Goal: Task Accomplishment & Management: Complete application form

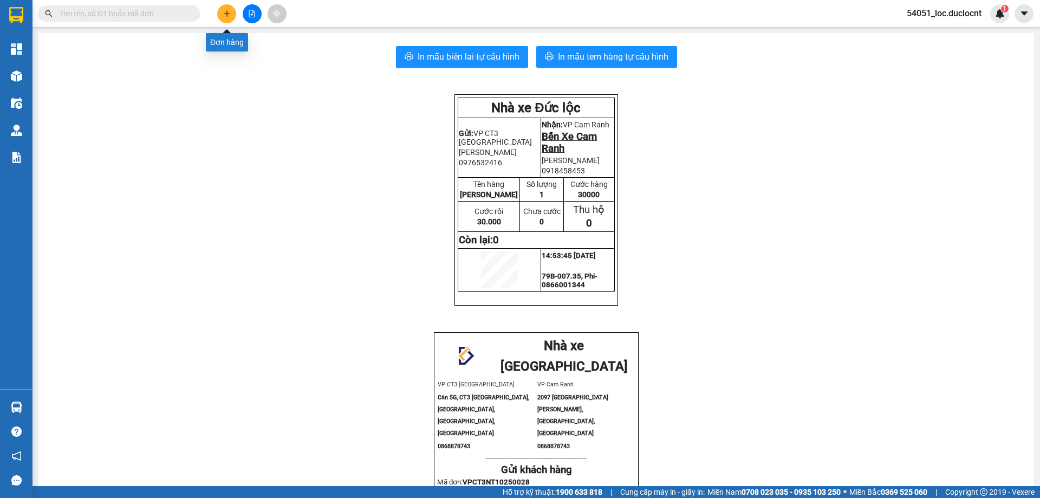
click at [226, 18] on button at bounding box center [226, 13] width 19 height 19
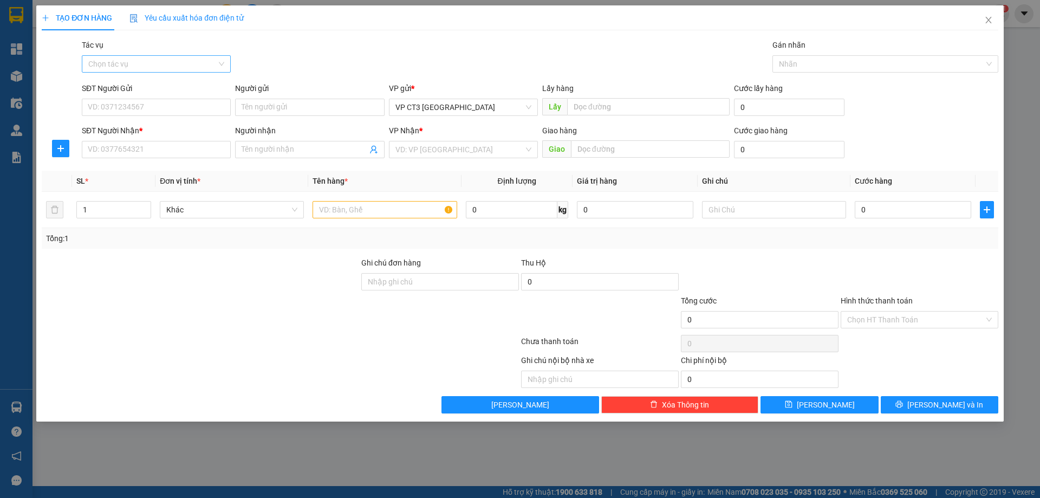
click at [195, 68] on input "Tác vụ" at bounding box center [152, 64] width 128 height 16
click at [169, 101] on div "Nhập hàng kho nhận" at bounding box center [156, 103] width 136 height 12
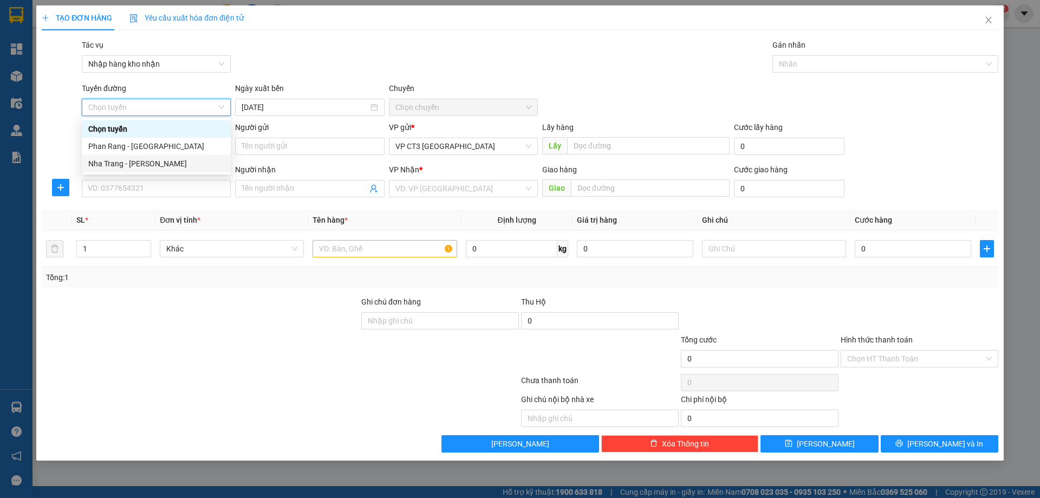
click at [164, 161] on div "Nha Trang - [PERSON_NAME]" at bounding box center [156, 164] width 136 height 12
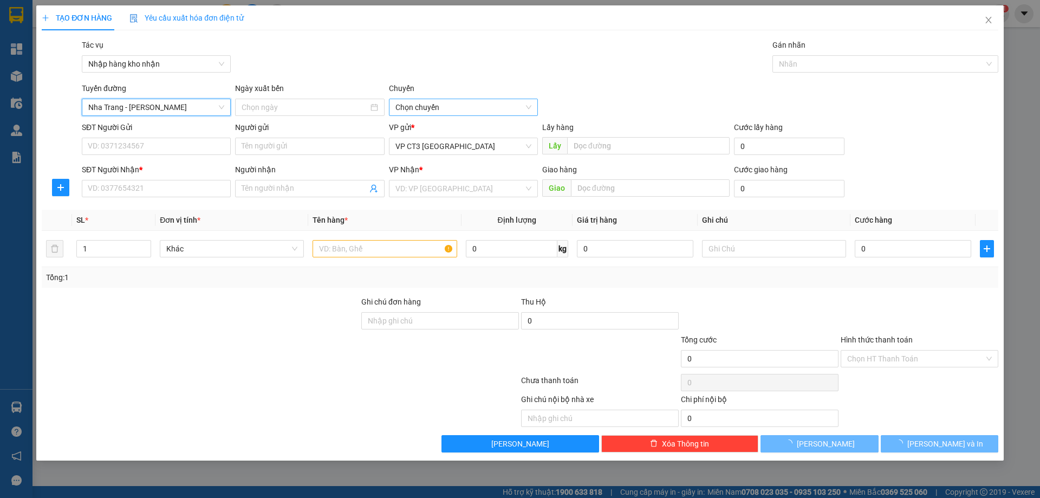
type input "[DATE]"
click at [415, 107] on span "04:30" at bounding box center [463, 107] width 136 height 16
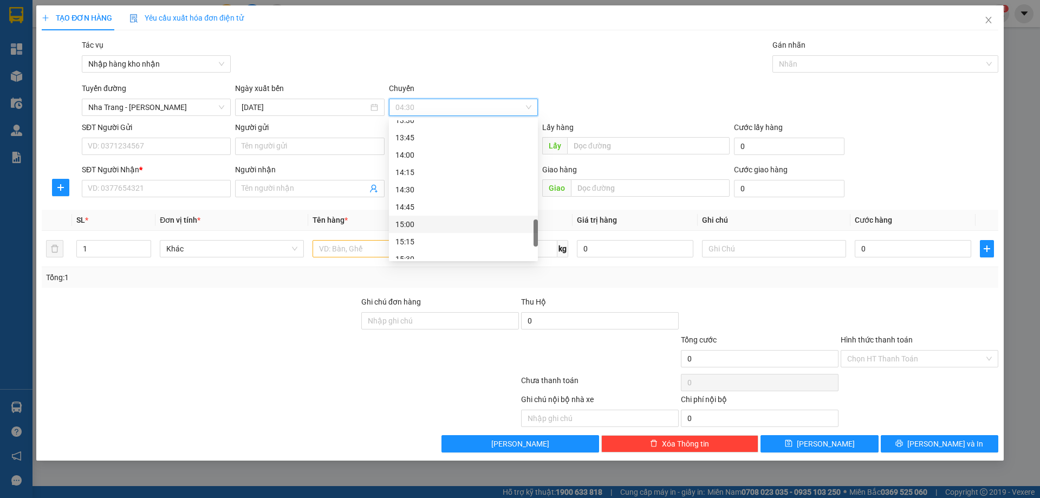
scroll to position [745, 0]
click at [424, 227] on div "16:30" at bounding box center [463, 233] width 136 height 12
click at [806, 60] on div at bounding box center [880, 63] width 210 height 13
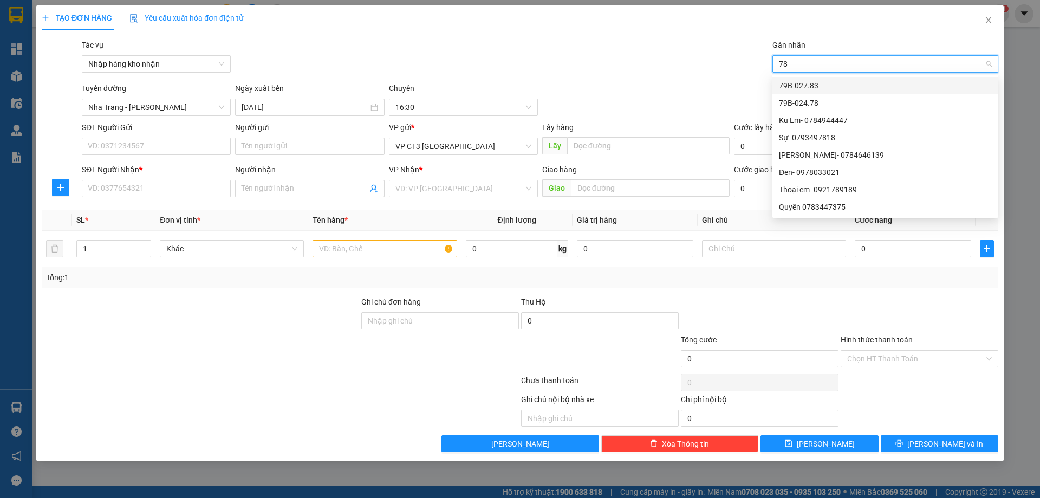
type input "783"
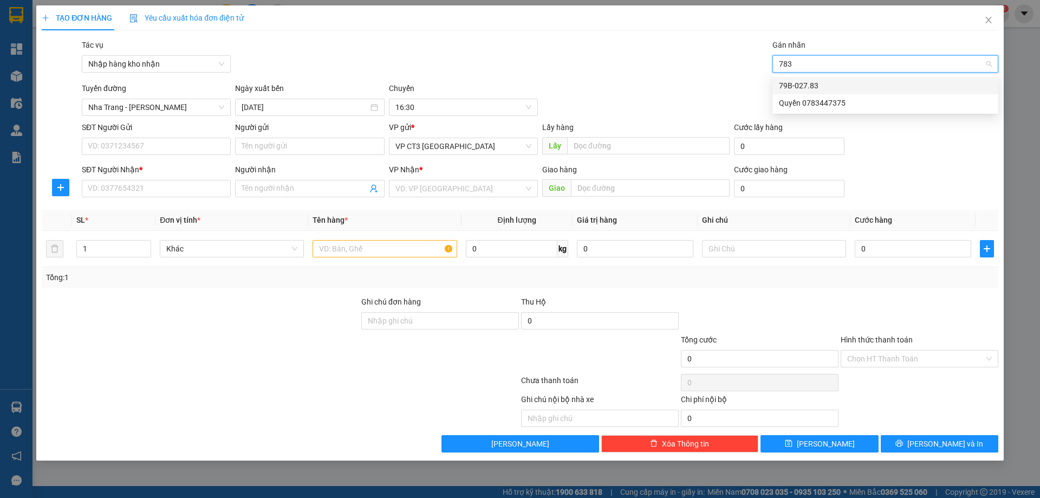
click at [808, 86] on div "79B-027.83" at bounding box center [885, 86] width 213 height 12
type input "thành"
click at [825, 81] on div "Thành- 0933313732" at bounding box center [885, 86] width 213 height 12
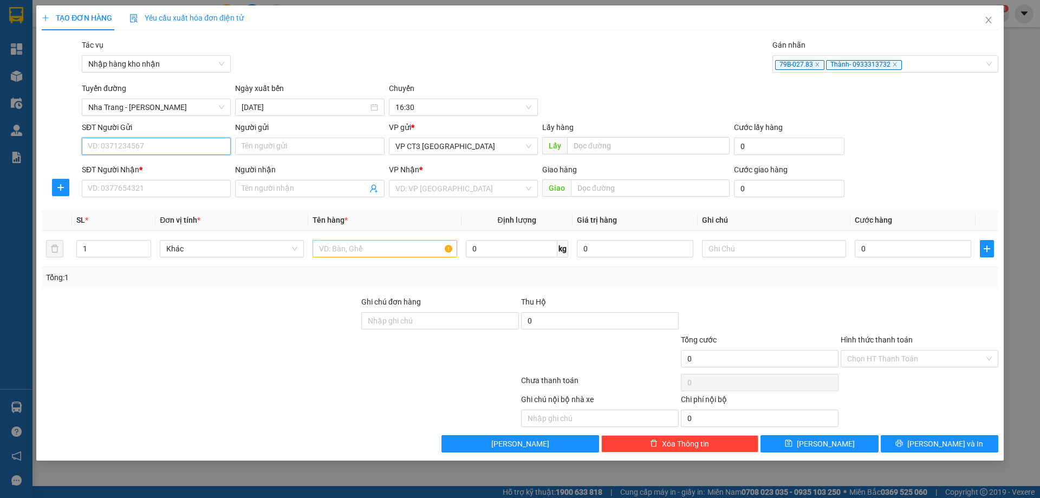
click at [190, 142] on input "SĐT Người Gửi" at bounding box center [156, 146] width 149 height 17
click at [301, 147] on input "Người gửi" at bounding box center [309, 146] width 149 height 17
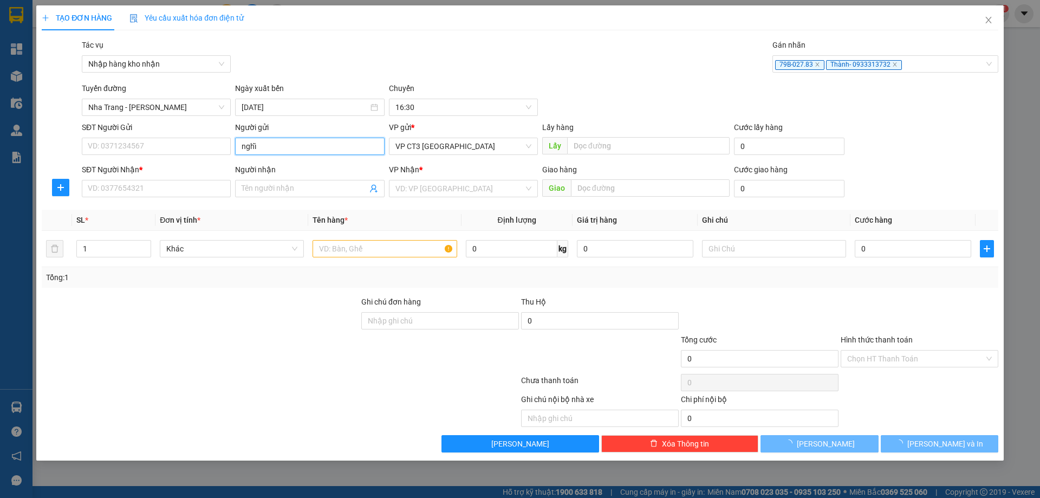
type input "nghĩa"
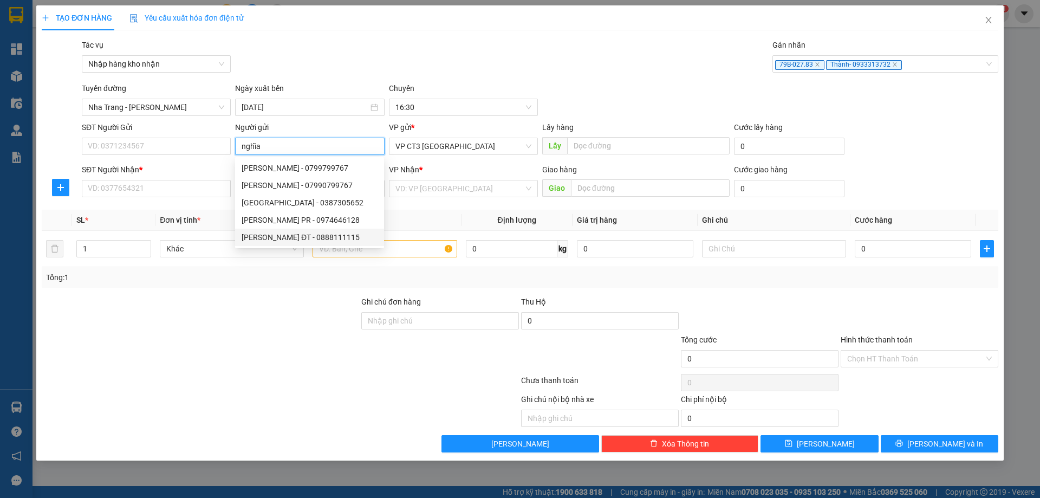
click at [335, 237] on div "[PERSON_NAME] ĐT - 0888111115" at bounding box center [310, 237] width 136 height 12
type input "0888111115"
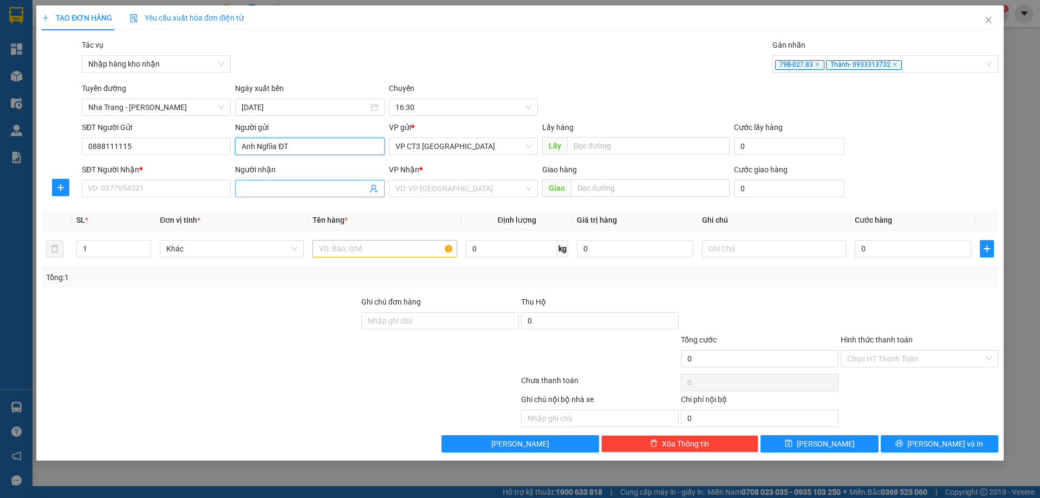
type input "Anh Nghĩa ĐT"
click at [288, 184] on input "Người nhận" at bounding box center [304, 189] width 125 height 12
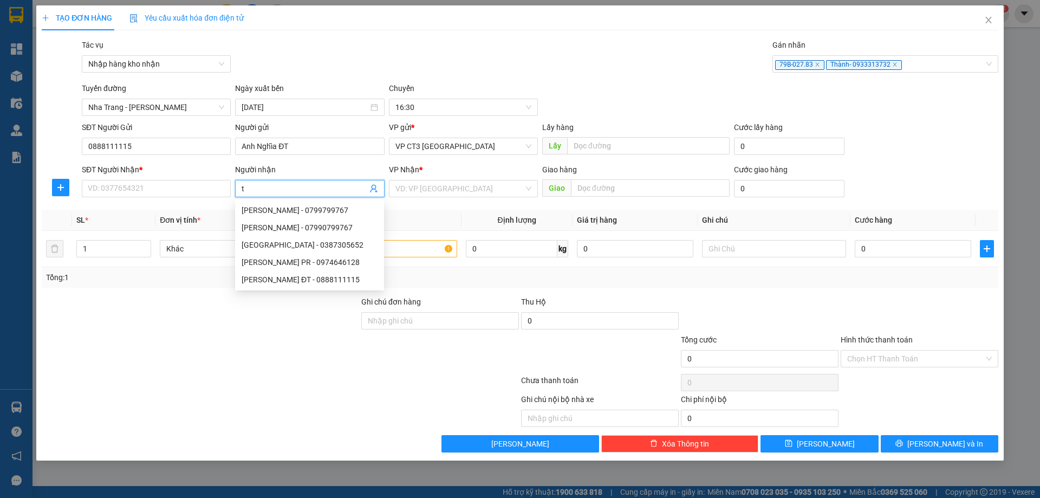
type input "tú"
click at [303, 264] on div "Anh Tú ĐT - 0909000125" at bounding box center [310, 262] width 136 height 12
type input "0909000125"
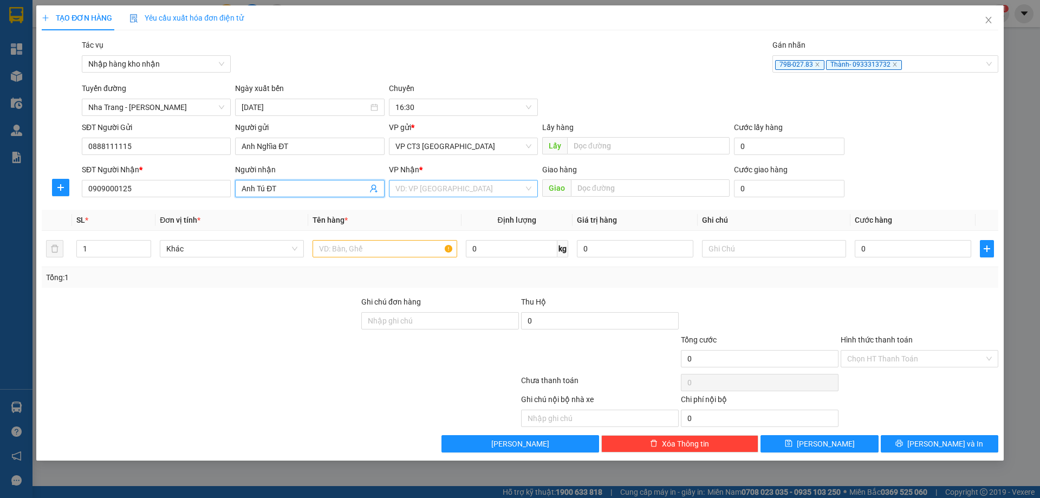
type input "Anh Tú ĐT"
click at [451, 189] on input "search" at bounding box center [459, 188] width 128 height 16
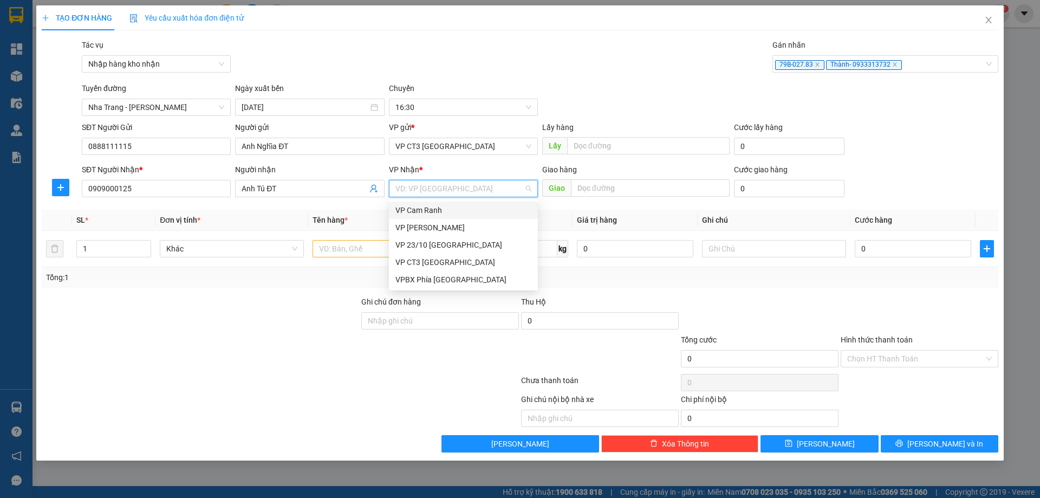
click at [445, 212] on div "VP Cam Ranh" at bounding box center [463, 210] width 136 height 12
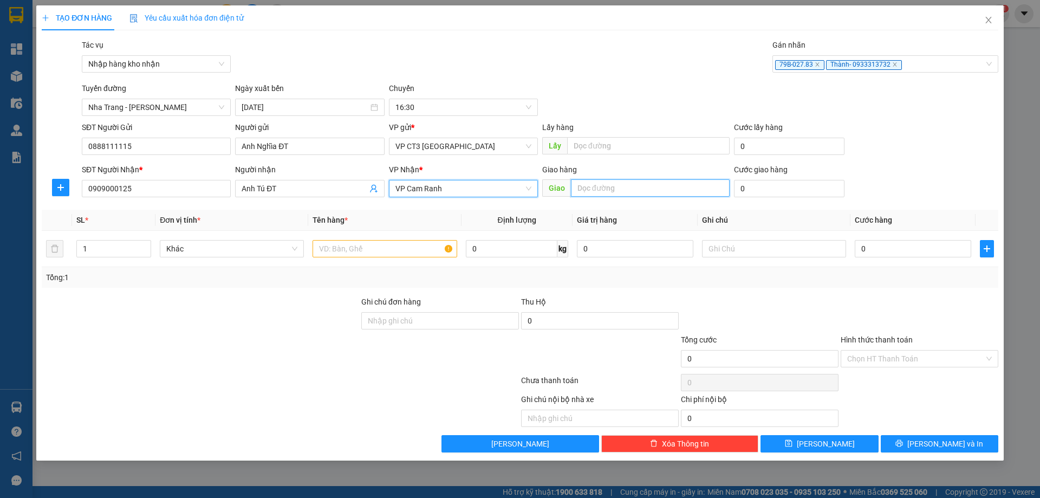
click at [627, 188] on input "text" at bounding box center [650, 187] width 159 height 17
type input "[PERSON_NAME]"
click at [405, 244] on input "text" at bounding box center [385, 248] width 144 height 17
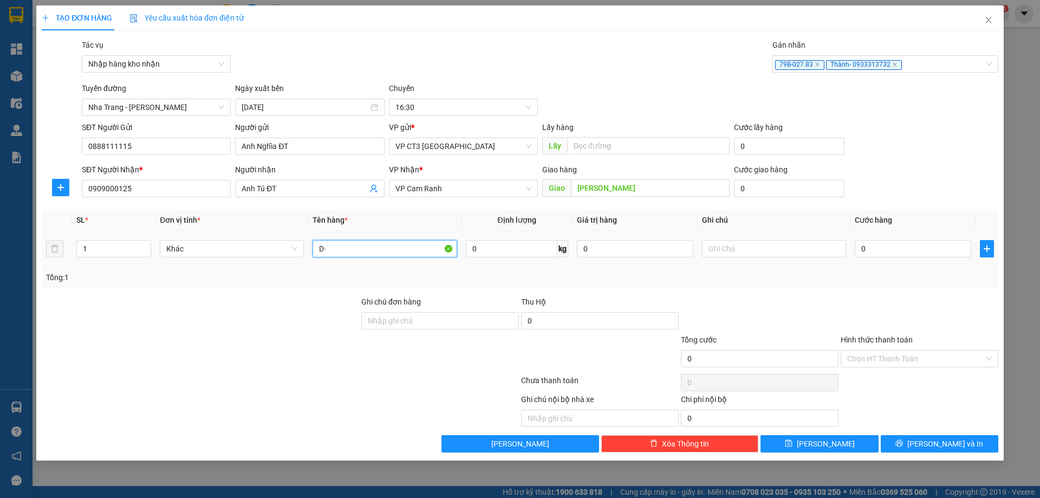
type input "D"
type input "Đ"
type input "G"
type input "[PERSON_NAME]"
click at [880, 249] on input "0" at bounding box center [913, 248] width 116 height 17
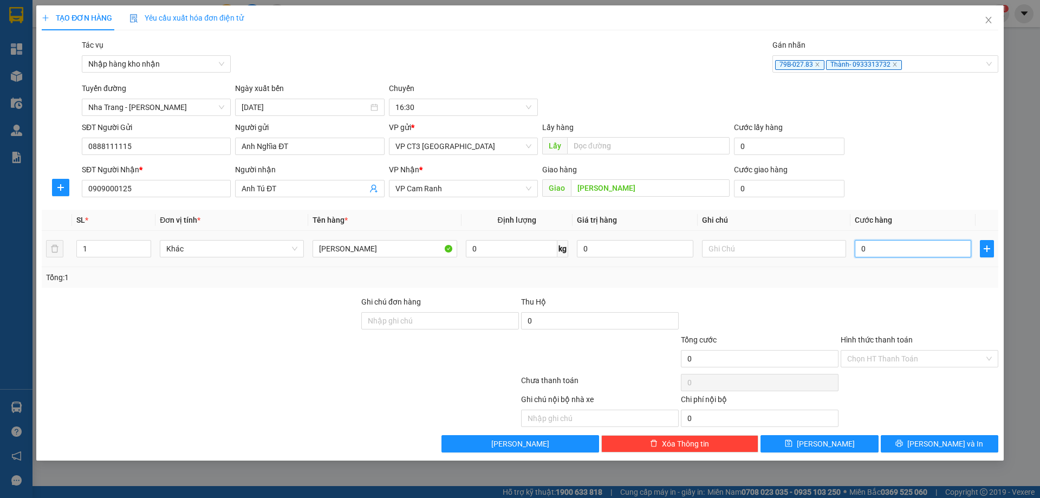
type input "4"
type input "40"
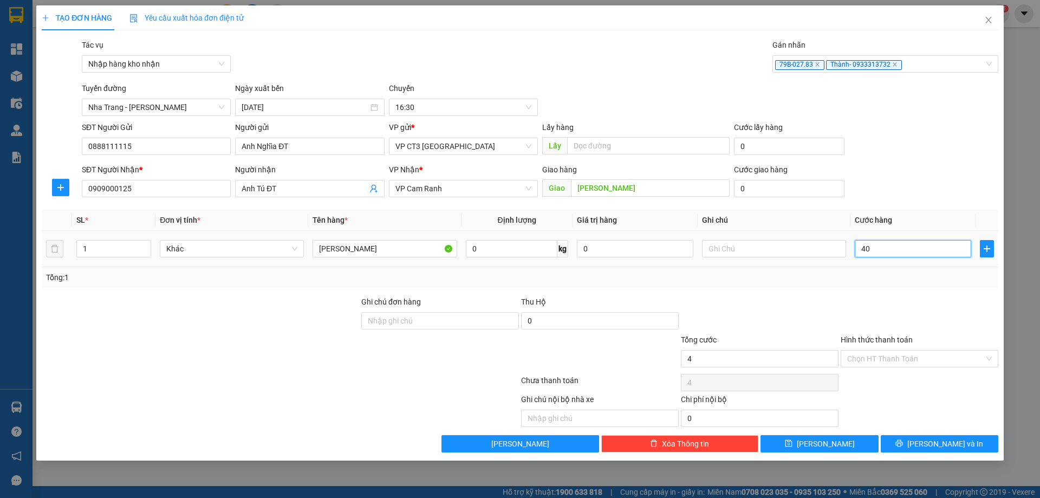
type input "40"
type input "400"
type input "4.000"
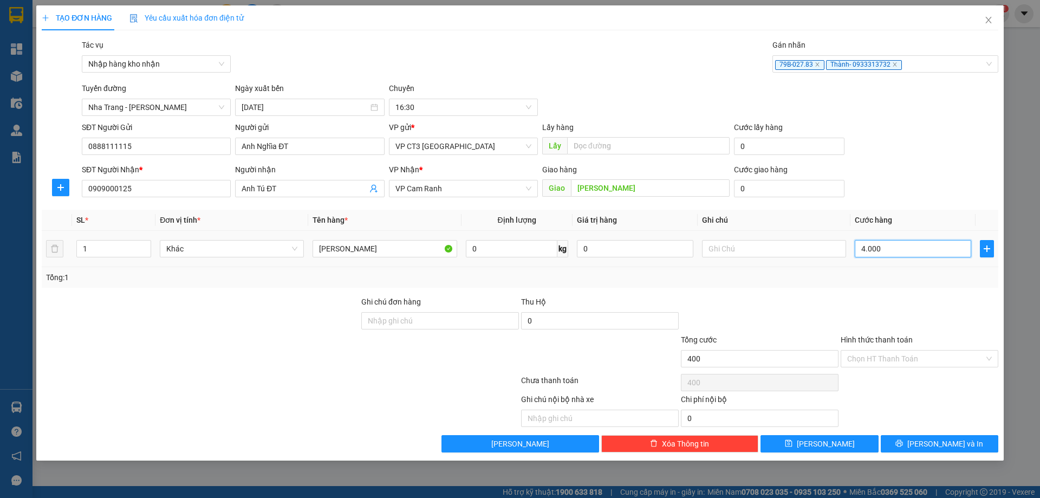
type input "4.000"
type input "40.000"
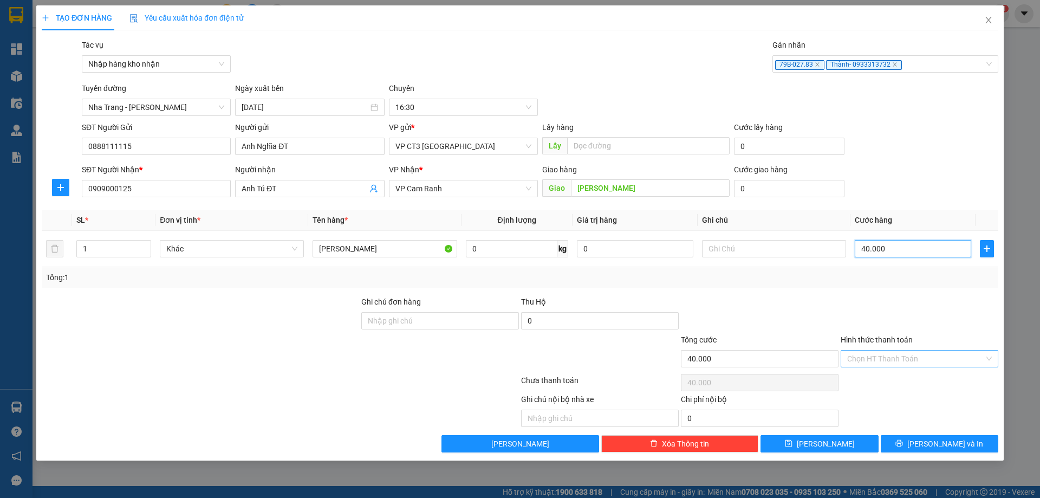
type input "40.000"
click at [889, 362] on input "Hình thức thanh toán" at bounding box center [915, 358] width 137 height 16
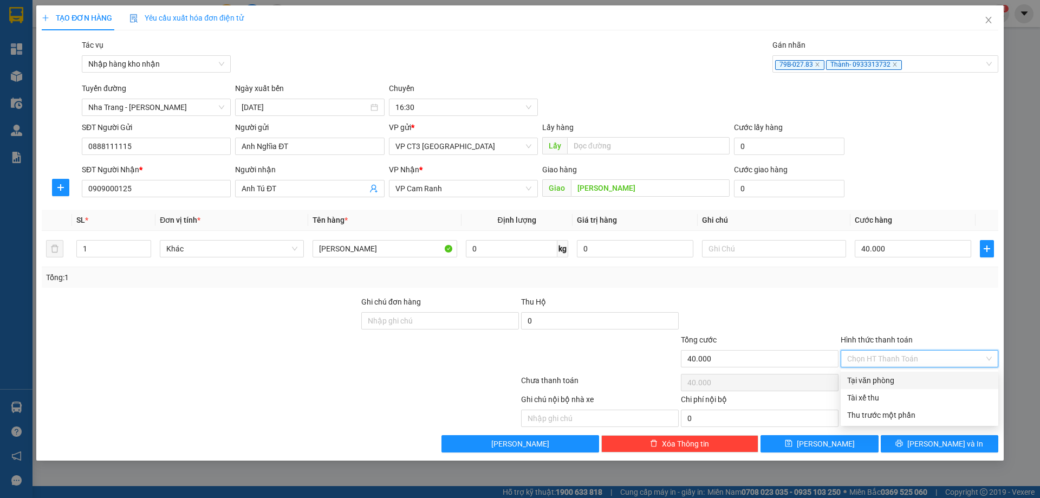
click at [870, 303] on div at bounding box center [920, 315] width 160 height 38
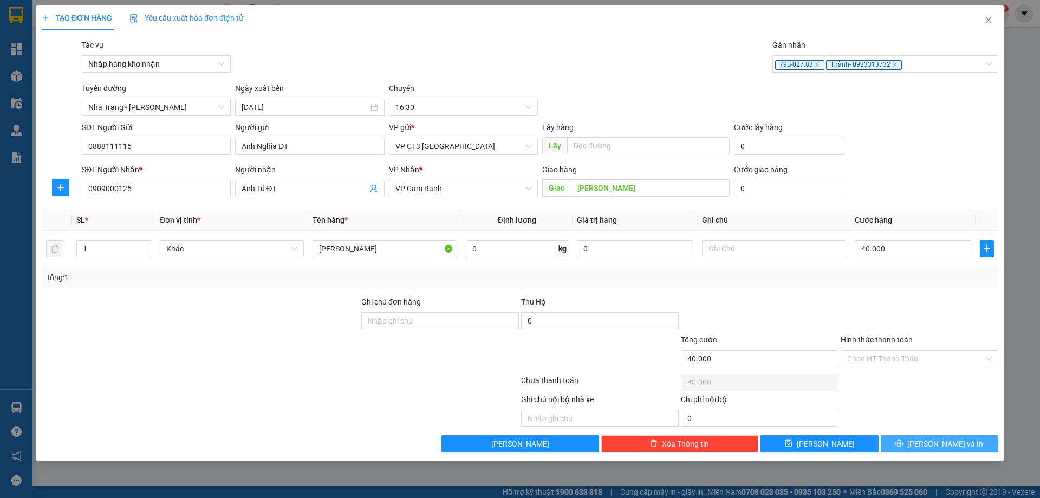
click at [933, 440] on span "[PERSON_NAME] và In" at bounding box center [945, 444] width 76 height 12
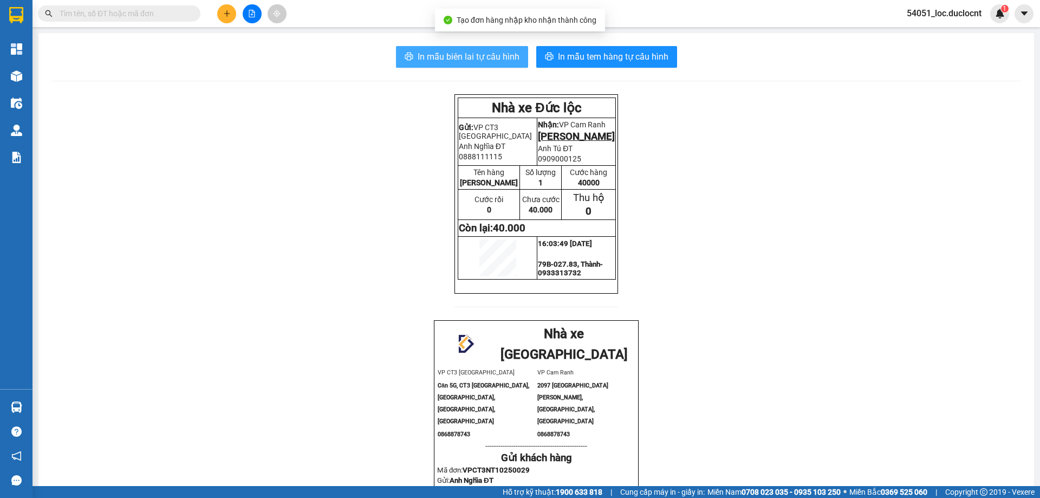
click at [466, 57] on span "In mẫu biên lai tự cấu hình" at bounding box center [469, 57] width 102 height 14
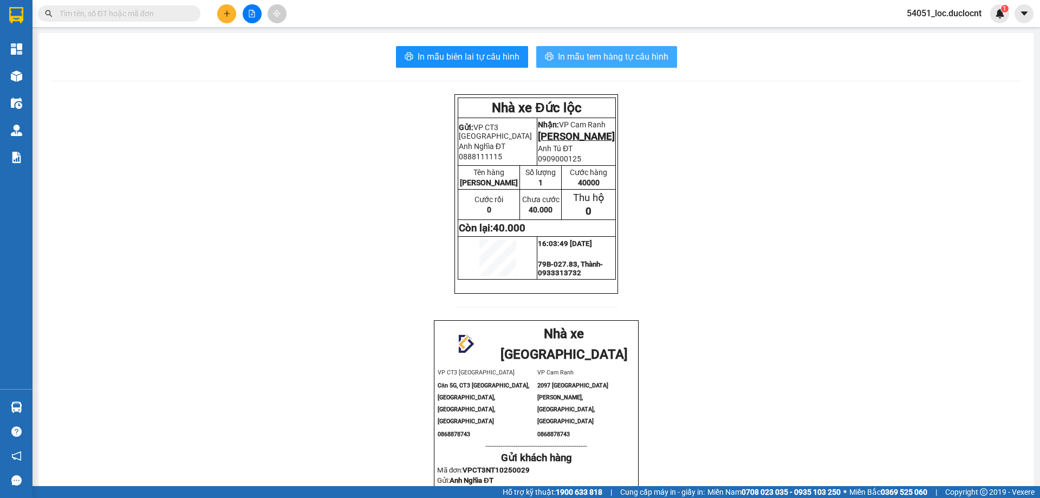
click at [606, 60] on span "In mẫu tem hàng tự cấu hình" at bounding box center [613, 57] width 110 height 14
click at [225, 16] on icon "plus" at bounding box center [227, 14] width 8 height 8
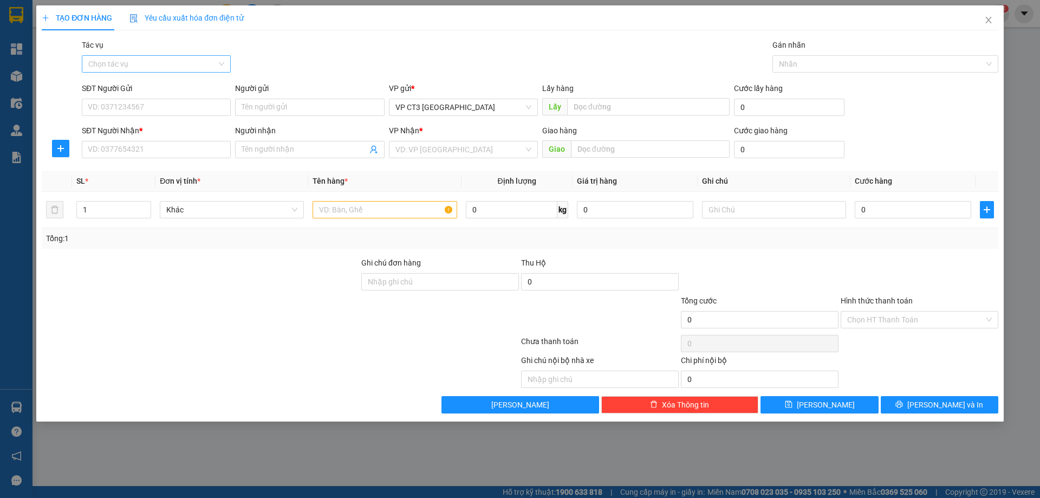
click at [210, 61] on input "Tác vụ" at bounding box center [152, 64] width 128 height 16
click at [196, 102] on div "Nhập hàng kho nhận" at bounding box center [156, 103] width 136 height 12
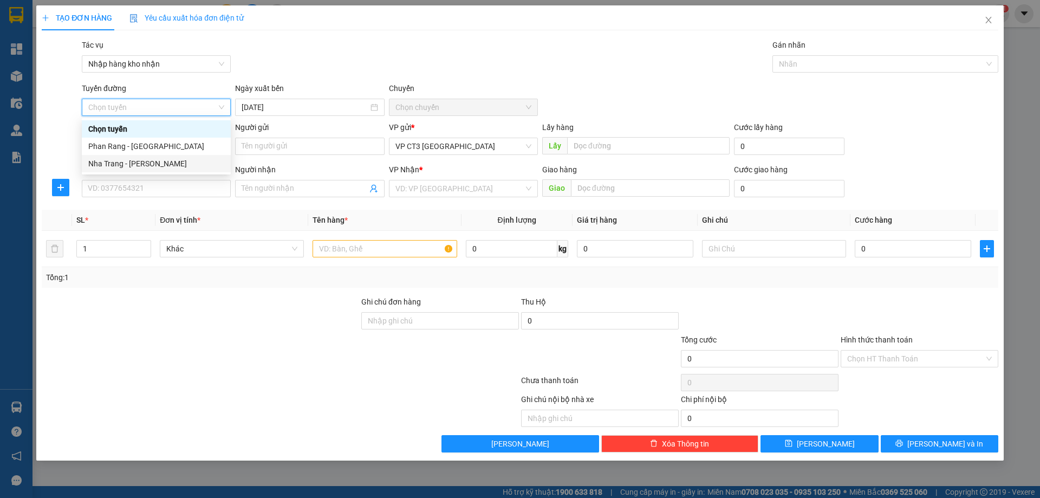
click at [170, 163] on div "Nha Trang - [PERSON_NAME]" at bounding box center [156, 164] width 136 height 12
type input "[DATE]"
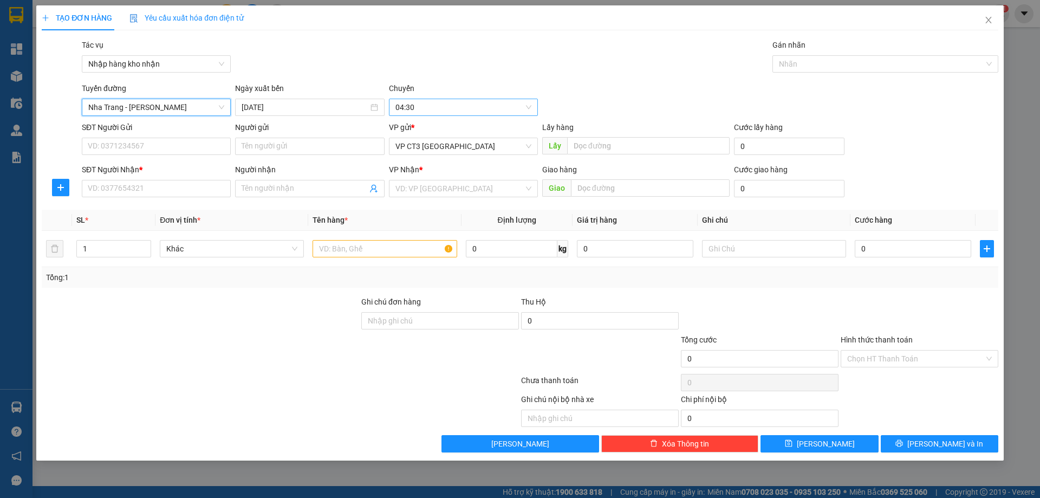
click at [435, 105] on span "04:30" at bounding box center [463, 107] width 136 height 16
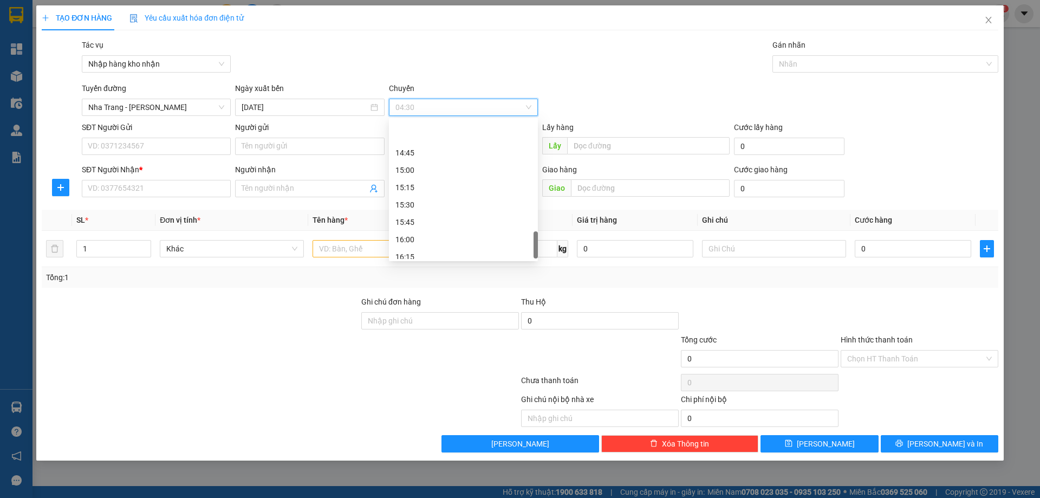
scroll to position [741, 0]
click at [429, 238] on div "16:30" at bounding box center [463, 237] width 136 height 12
click at [825, 60] on div at bounding box center [880, 63] width 210 height 13
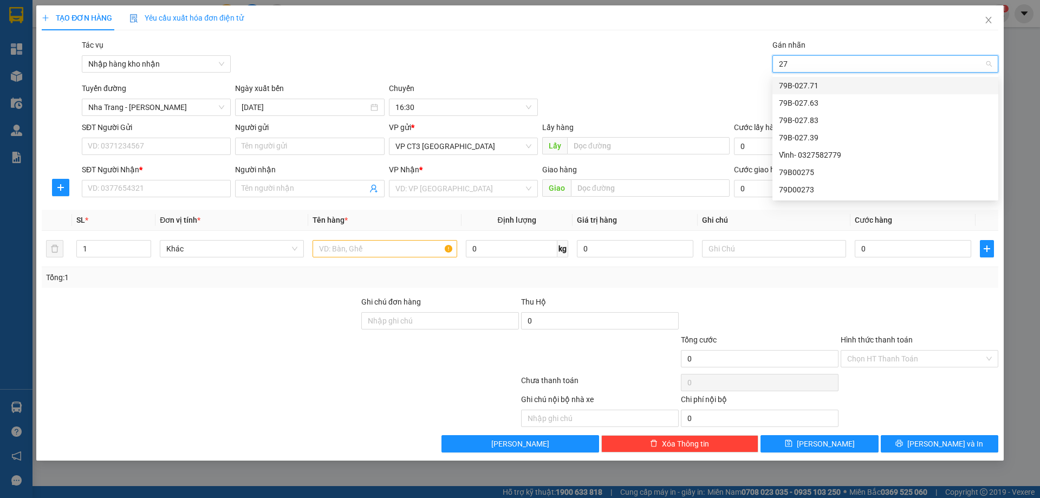
type input "278"
click at [828, 87] on div "79B-027.83" at bounding box center [885, 86] width 213 height 12
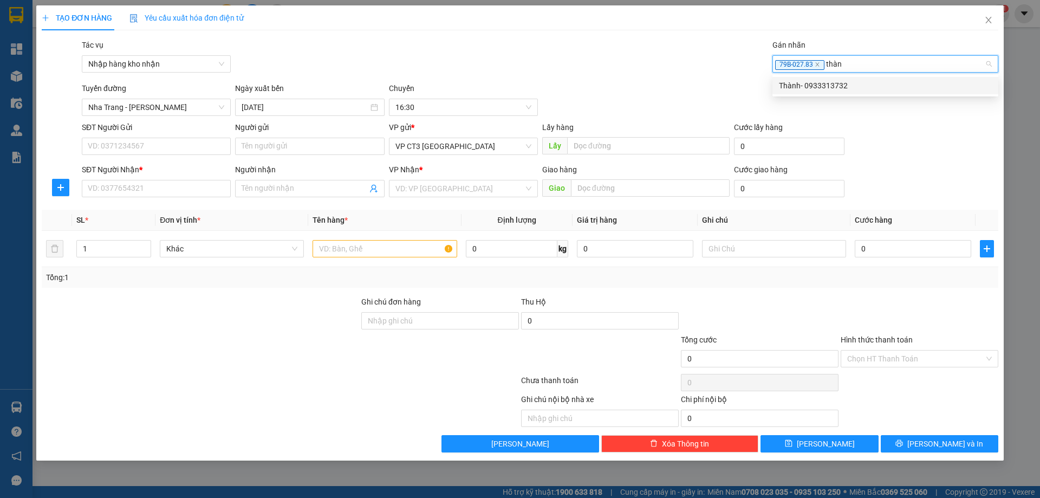
type input "thành"
click at [796, 86] on div "Thành- 0933313732" at bounding box center [885, 86] width 213 height 12
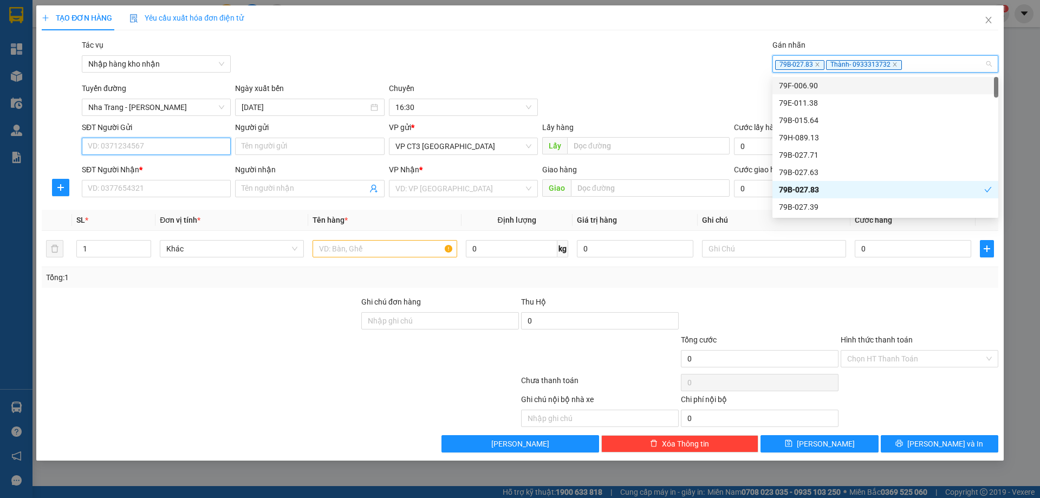
click at [141, 148] on input "SĐT Người Gửi" at bounding box center [156, 146] width 149 height 17
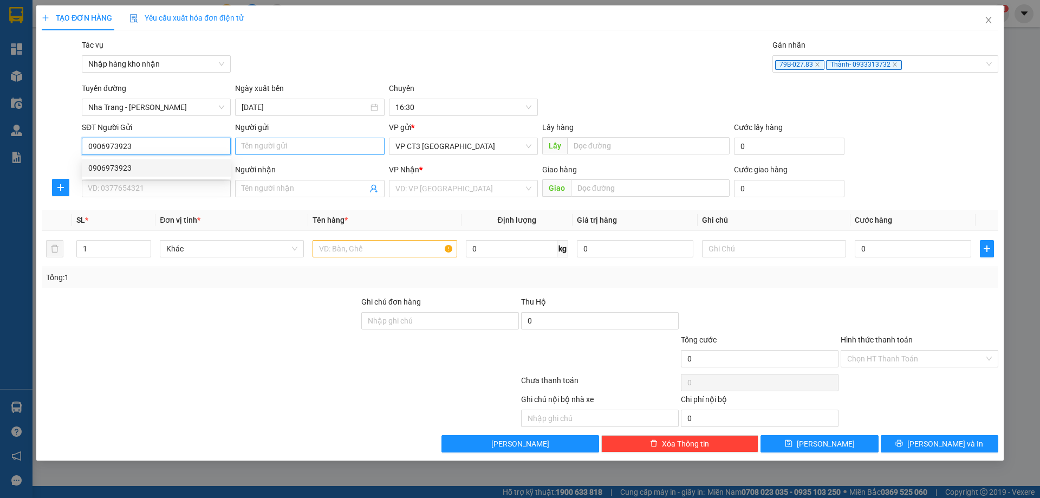
type input "0906973923"
click at [259, 142] on input "Người gửi" at bounding box center [309, 146] width 149 height 17
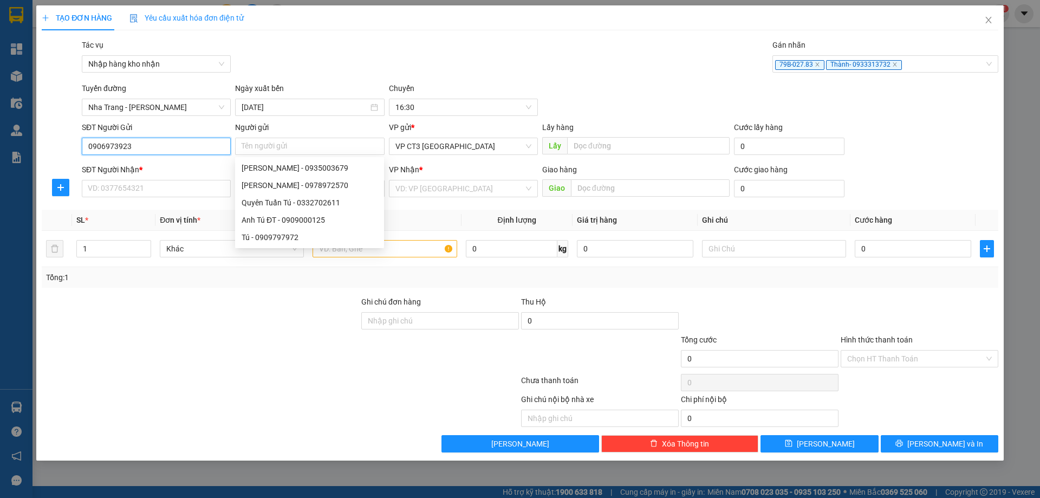
click at [147, 146] on input "0906973923" at bounding box center [156, 146] width 149 height 17
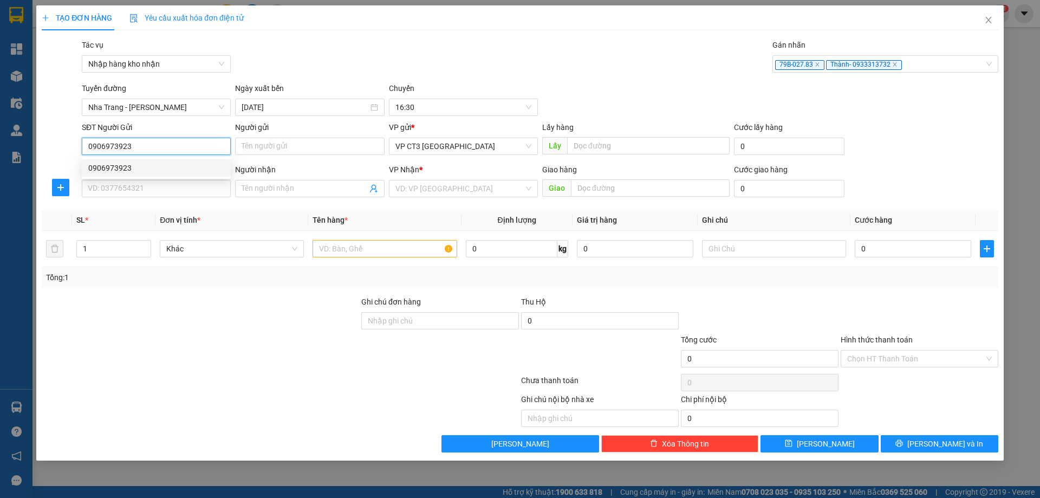
click at [139, 169] on div "0906973923" at bounding box center [156, 168] width 136 height 12
type input "0961944978"
type input "ngã ba đồng lát"
type input "30.000"
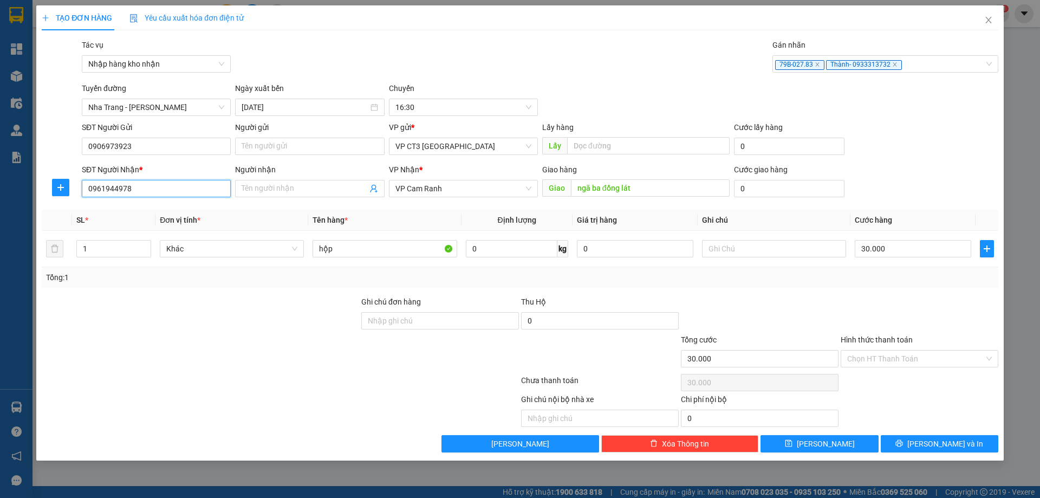
drag, startPoint x: 140, startPoint y: 187, endPoint x: 5, endPoint y: 197, distance: 134.7
click at [5, 197] on div "TẠO ĐƠN HÀNG Yêu cầu xuất hóa đơn điện tử Transit Pickup Surcharge Ids Transit …" at bounding box center [520, 249] width 1040 height 498
type input "0347704295"
click at [112, 213] on div "0347704295" at bounding box center [156, 210] width 136 height 12
type input "[PERSON_NAME], [PERSON_NAME]"
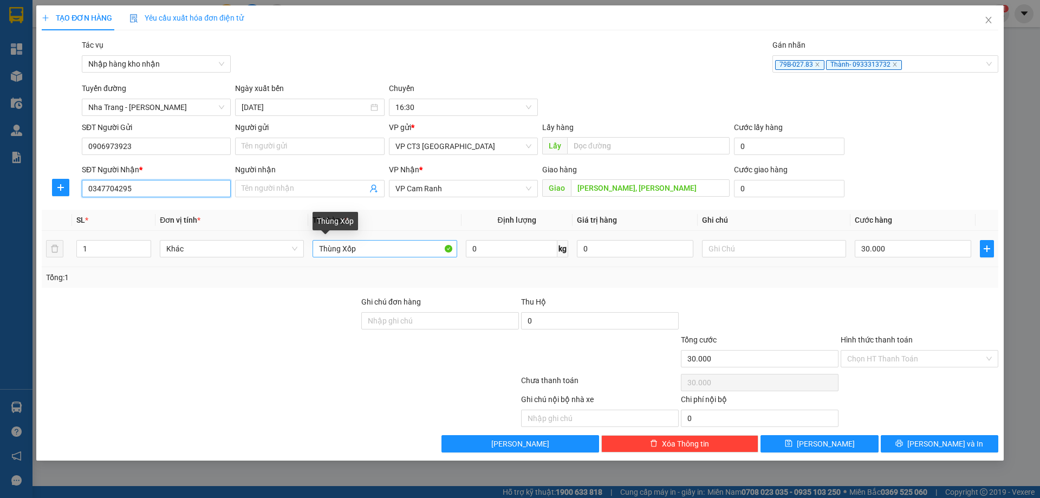
type input "0347704295"
click at [440, 248] on input "Thùng Xốp" at bounding box center [385, 248] width 144 height 17
drag, startPoint x: 366, startPoint y: 251, endPoint x: 154, endPoint y: 266, distance: 211.8
click at [155, 266] on tr "1 Khác Thùng Xốp 0 kg 0 30.000" at bounding box center [520, 249] width 957 height 36
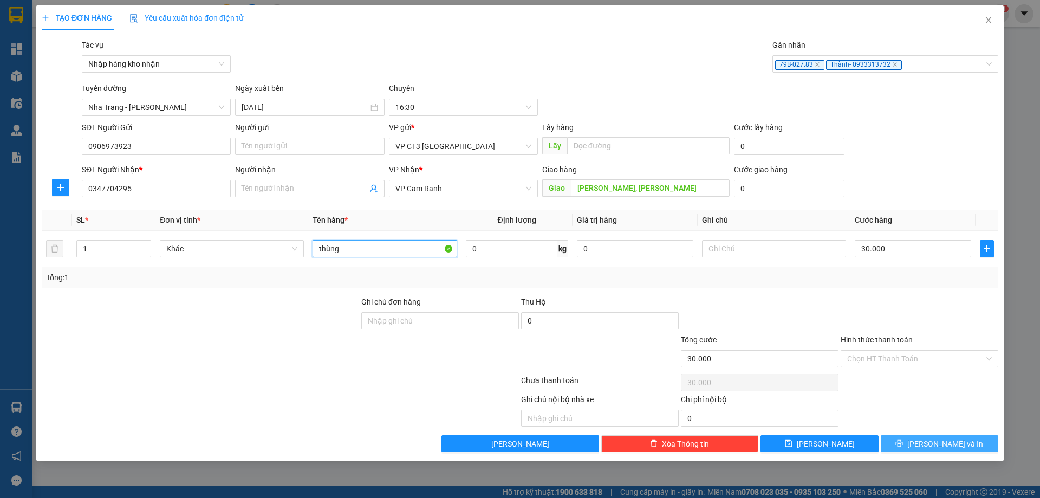
type input "thùng"
click at [934, 442] on span "[PERSON_NAME] và In" at bounding box center [945, 444] width 76 height 12
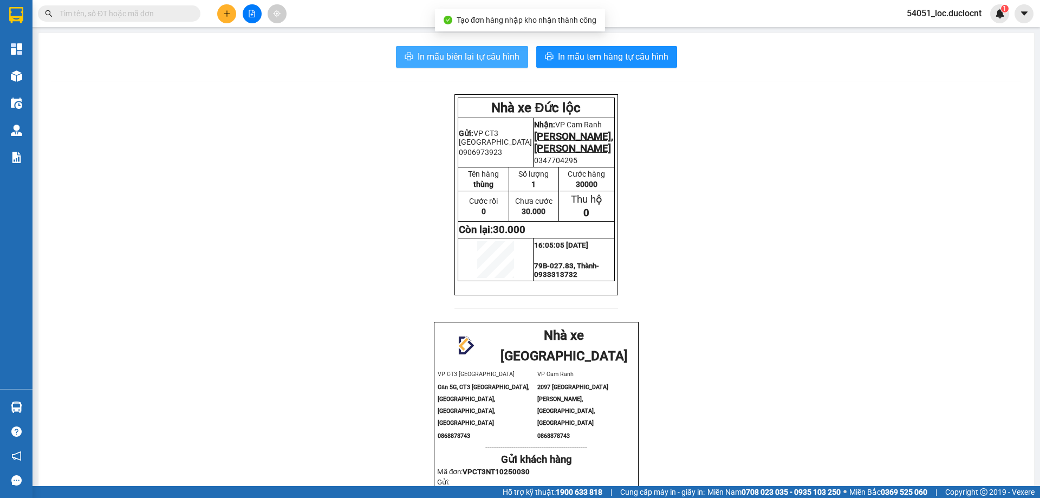
click at [491, 61] on span "In mẫu biên lai tự cấu hình" at bounding box center [469, 57] width 102 height 14
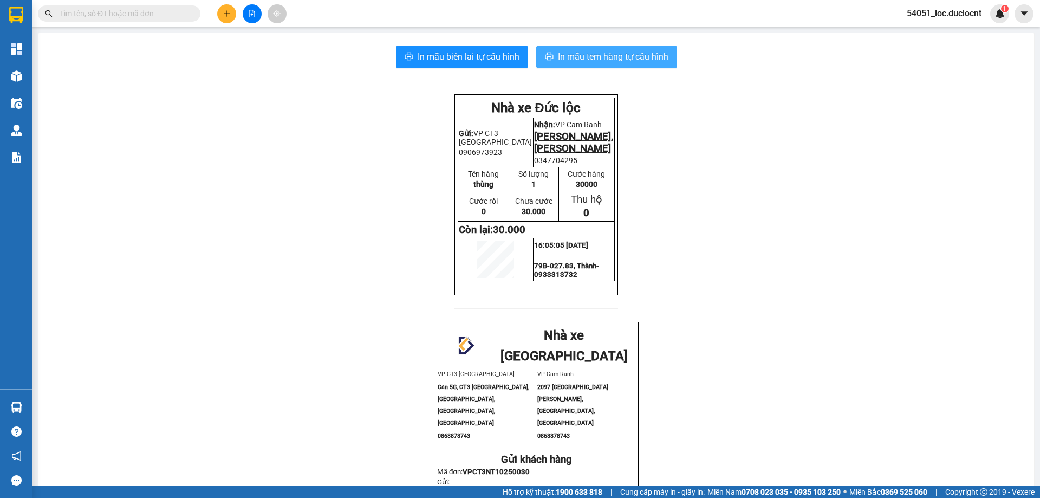
click at [612, 57] on span "In mẫu tem hàng tự cấu hình" at bounding box center [613, 57] width 110 height 14
